Goal: Task Accomplishment & Management: Manage account settings

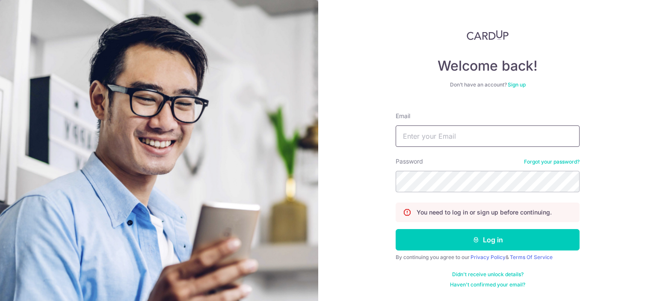
drag, startPoint x: 436, startPoint y: 142, endPoint x: 438, endPoint y: 147, distance: 5.8
click at [438, 146] on input "Email" at bounding box center [488, 135] width 184 height 21
type input "wkgoh@msn.com"
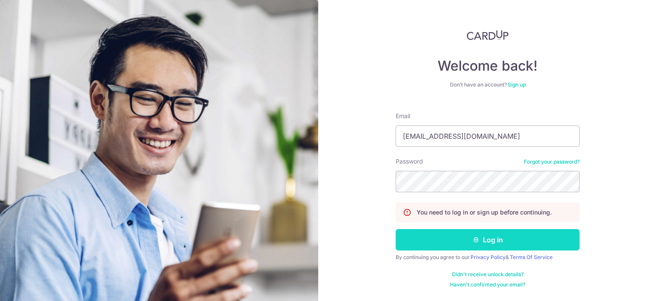
click at [458, 241] on button "Log in" at bounding box center [488, 239] width 184 height 21
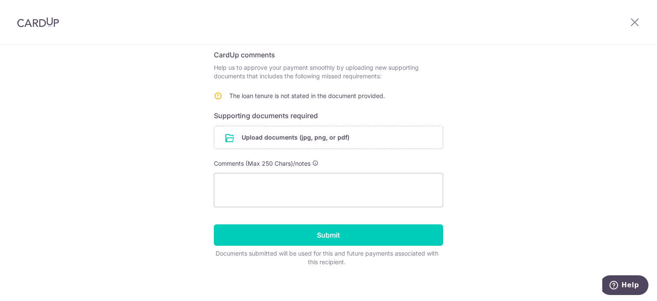
scroll to position [143, 0]
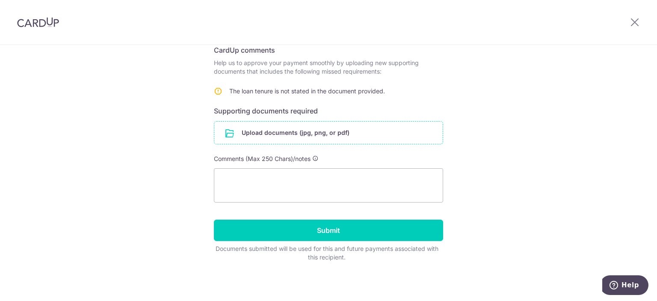
click at [266, 131] on input "file" at bounding box center [328, 133] width 228 height 22
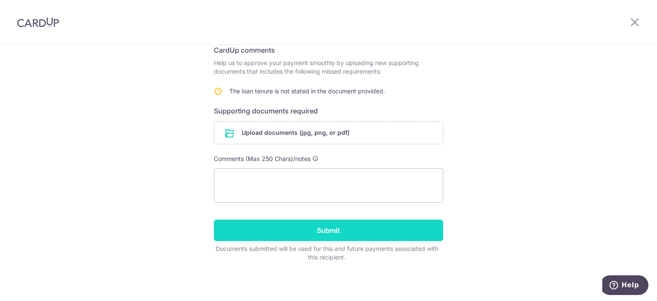
click at [333, 231] on input "Submit" at bounding box center [328, 229] width 229 height 21
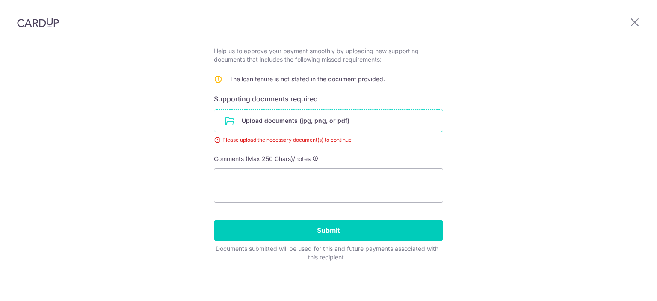
click at [305, 120] on input "file" at bounding box center [328, 121] width 228 height 22
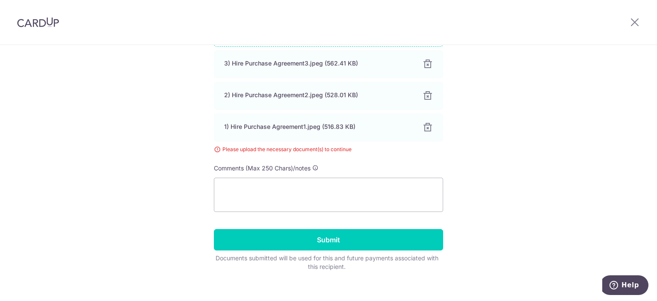
scroll to position [250, 0]
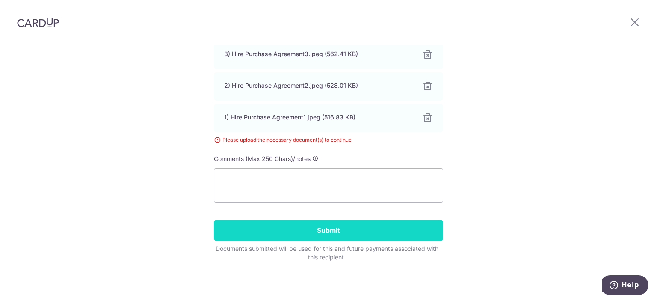
click at [355, 232] on input "Submit" at bounding box center [328, 229] width 229 height 21
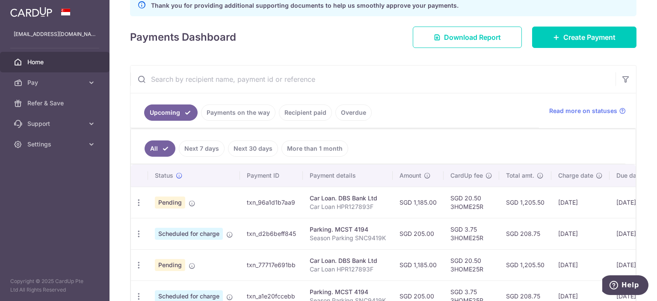
scroll to position [171, 0]
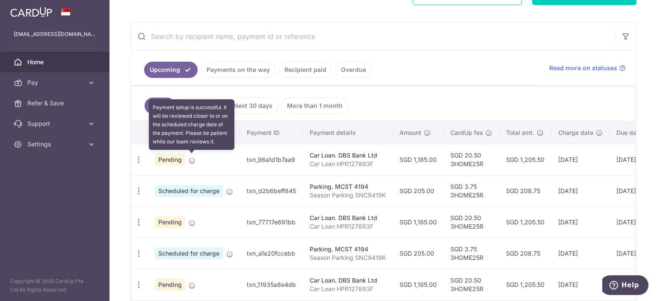
click at [190, 159] on icon at bounding box center [192, 160] width 7 height 7
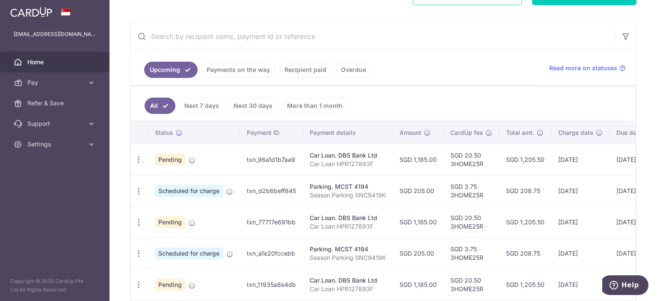
drag, startPoint x: 248, startPoint y: 160, endPoint x: 293, endPoint y: 159, distance: 44.5
click at [293, 159] on td "txn_96a1d1b7aa9" at bounding box center [271, 159] width 63 height 31
copy td "xn_96a1d1b7aa9"
click at [390, 154] on td "Car Loan. DBS Bank Ltd Car Loan HPR127893F" at bounding box center [348, 159] width 90 height 31
click at [622, 284] on span "Help" at bounding box center [616, 285] width 12 height 9
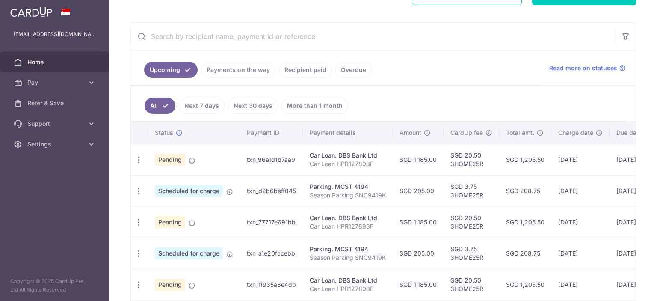
scroll to position [0, 0]
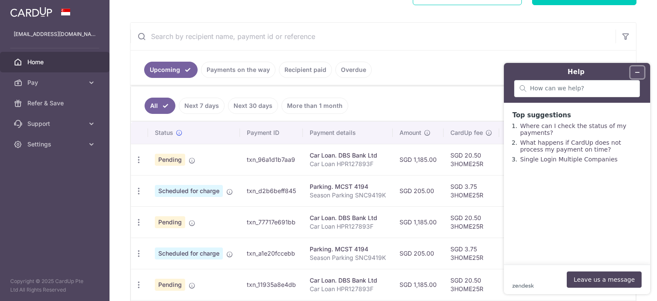
click at [642, 69] on button "Minimize widget" at bounding box center [638, 72] width 14 height 12
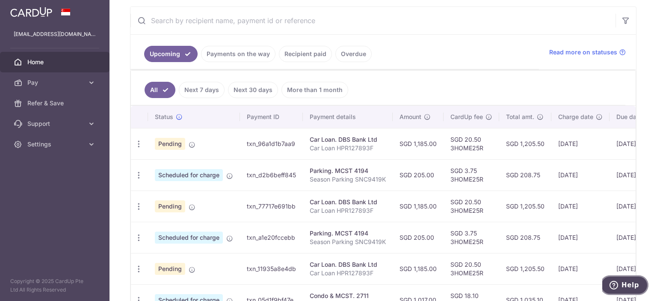
scroll to position [214, 0]
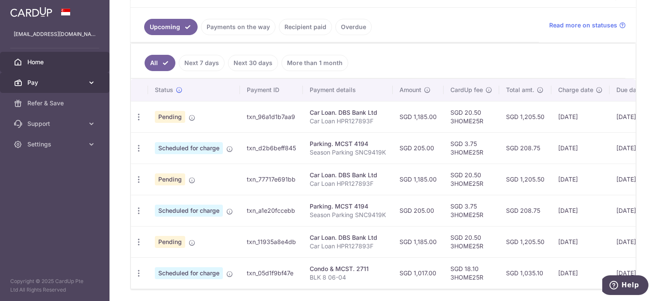
click at [96, 86] on link "Pay" at bounding box center [55, 82] width 110 height 21
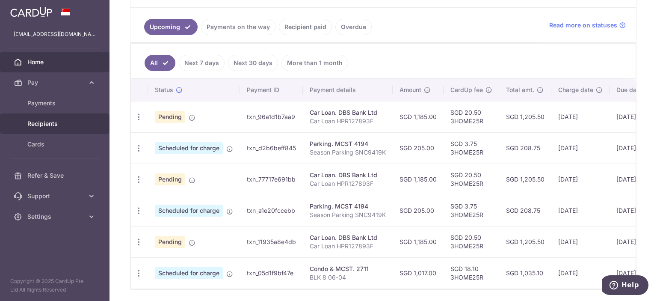
click at [64, 121] on span "Recipients" at bounding box center [55, 123] width 56 height 9
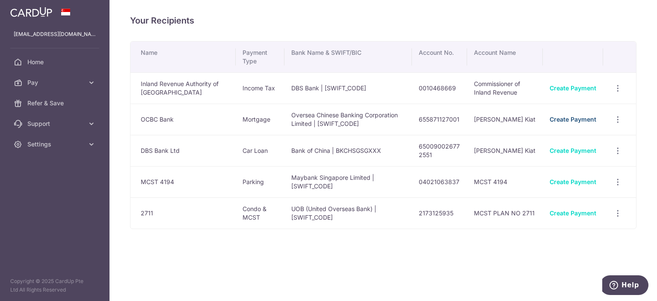
click at [579, 121] on link "Create Payment" at bounding box center [573, 119] width 47 height 7
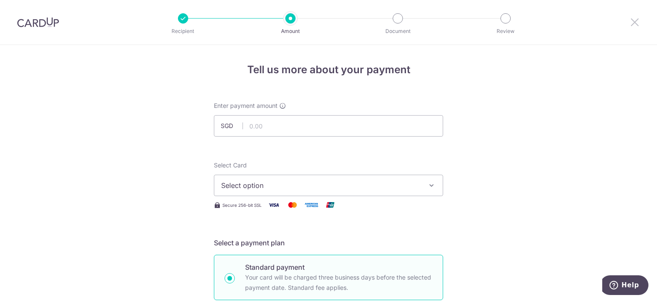
click at [637, 26] on icon at bounding box center [635, 22] width 10 height 11
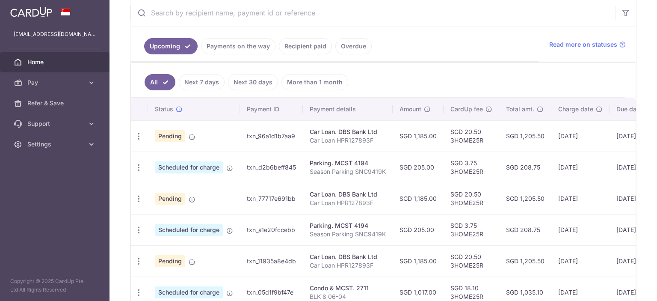
scroll to position [171, 0]
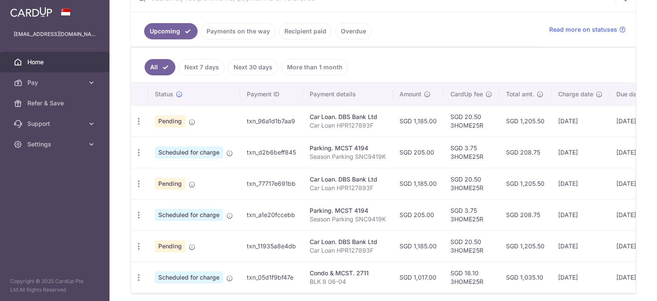
click at [452, 179] on td "SGD 20.50 3HOME25R" at bounding box center [472, 183] width 56 height 31
click at [375, 238] on div "Car Loan. DBS Bank Ltd" at bounding box center [348, 241] width 76 height 9
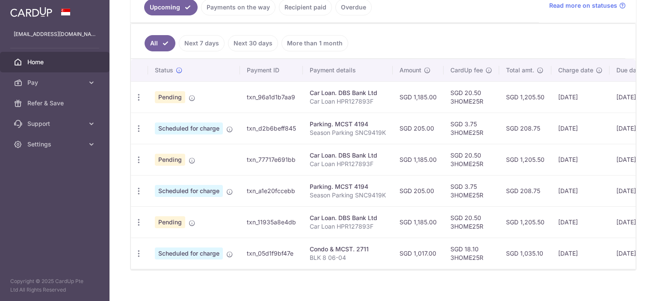
scroll to position [208, 0]
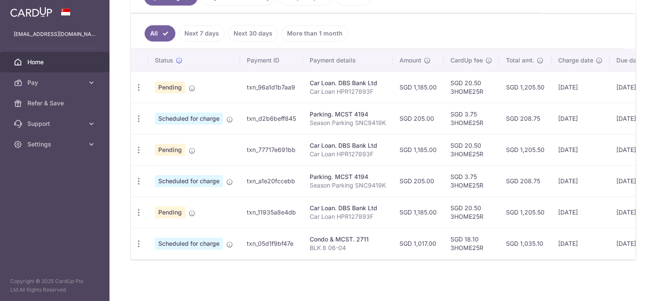
click at [125, 203] on div "× Pause Schedule Pause all future payments in this series Pause just this one p…" at bounding box center [384, 150] width 548 height 301
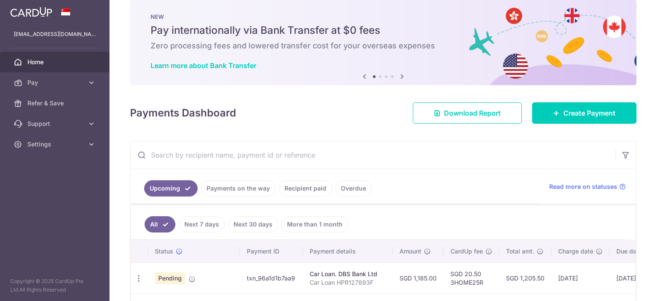
scroll to position [0, 0]
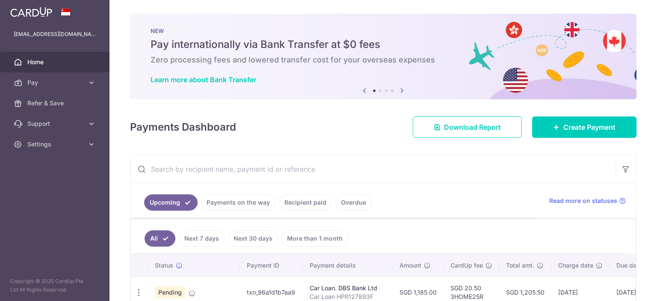
click at [74, 65] on span "Home" at bounding box center [55, 62] width 56 height 9
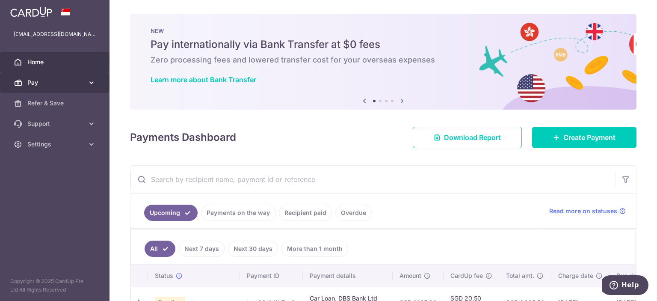
click at [90, 86] on icon at bounding box center [91, 82] width 9 height 9
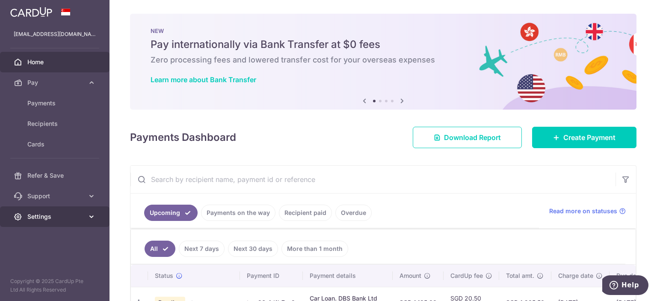
click at [76, 222] on link "Settings" at bounding box center [55, 216] width 110 height 21
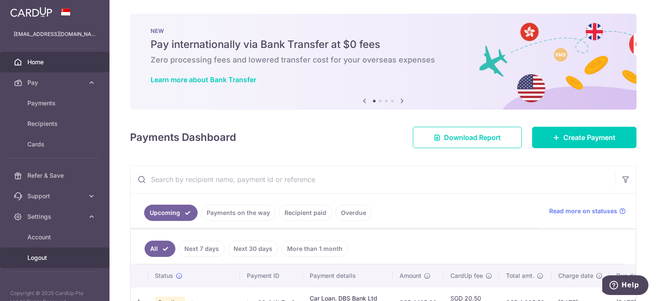
click at [52, 258] on span "Logout" at bounding box center [55, 257] width 56 height 9
